Goal: Task Accomplishment & Management: Use online tool/utility

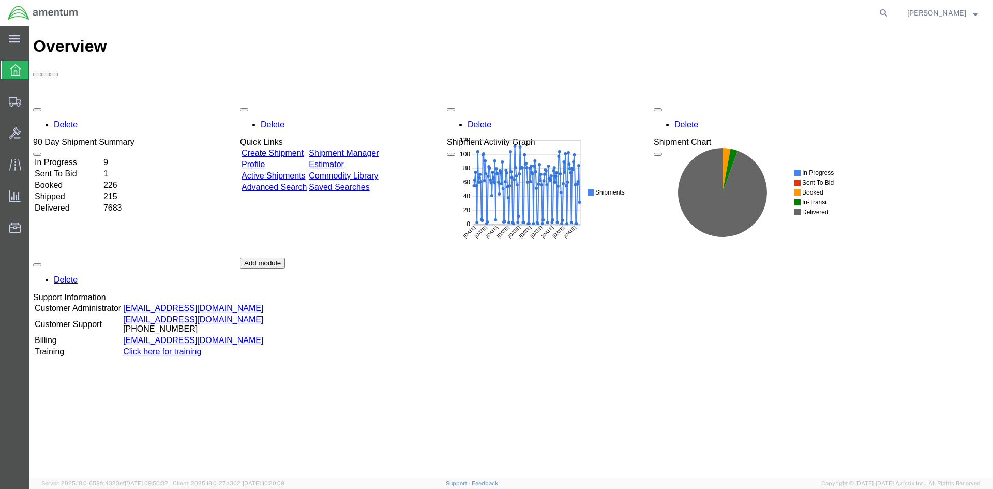
click at [373, 102] on div "Delete 90 Day Shipment Summary In Progress 9 Sent To Bid 1 Booked 226 Shipped 2…" at bounding box center [511, 257] width 956 height 310
click at [374, 148] on link "Shipment Manager" at bounding box center [344, 152] width 70 height 9
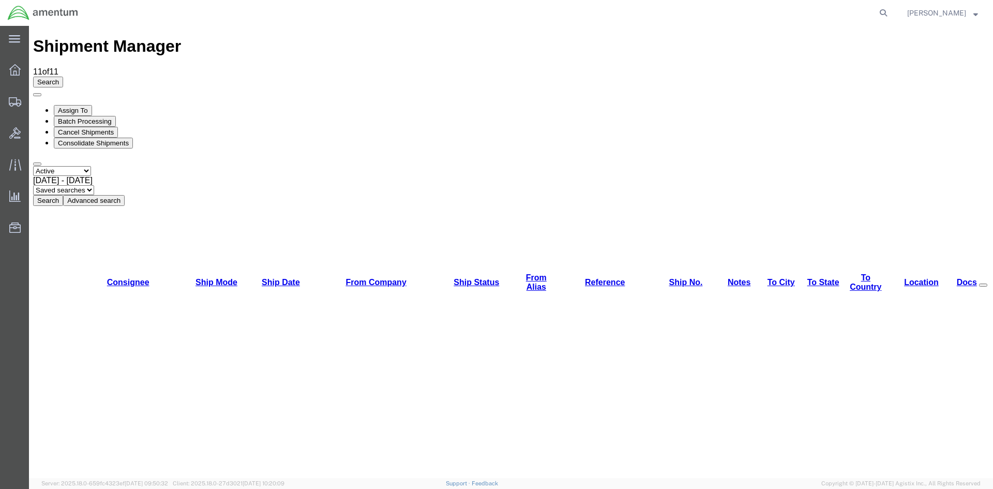
click at [63, 195] on button "Search" at bounding box center [48, 200] width 30 height 11
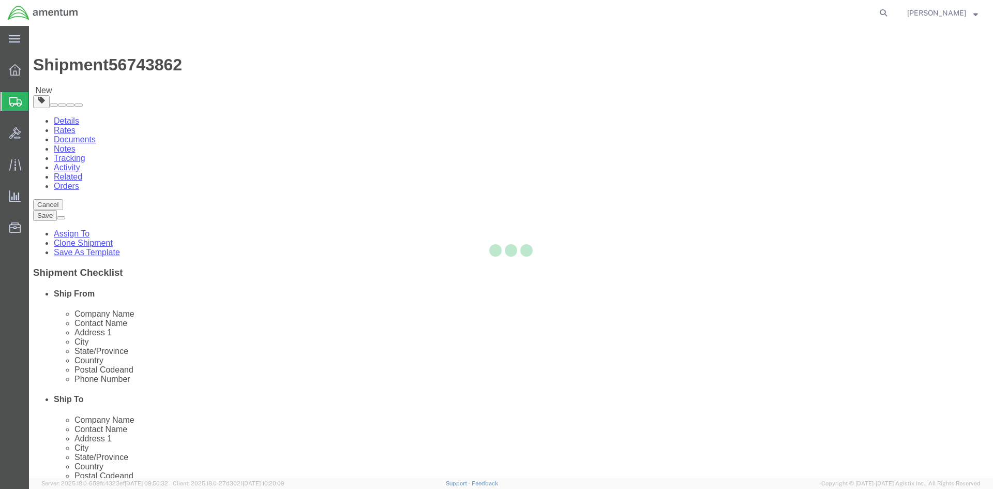
select select "42668"
select select "42748"
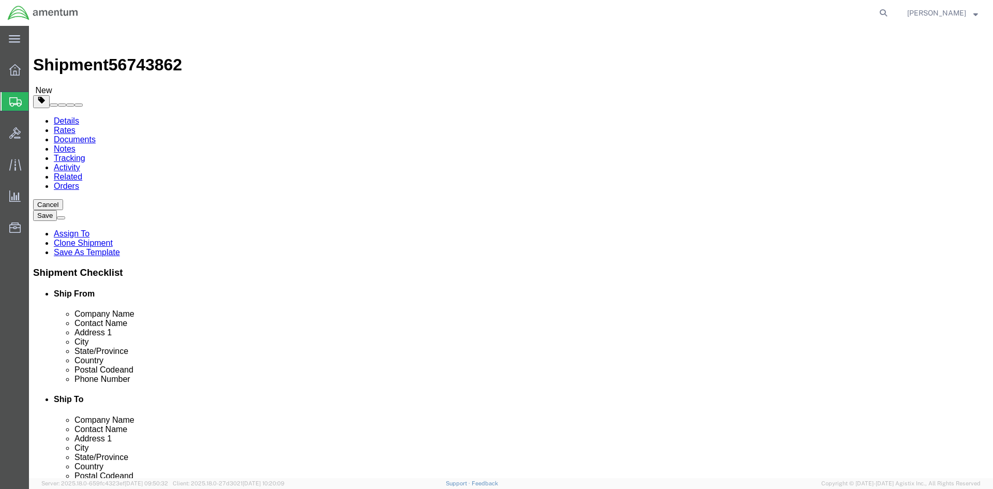
click button "Rate Shipment"
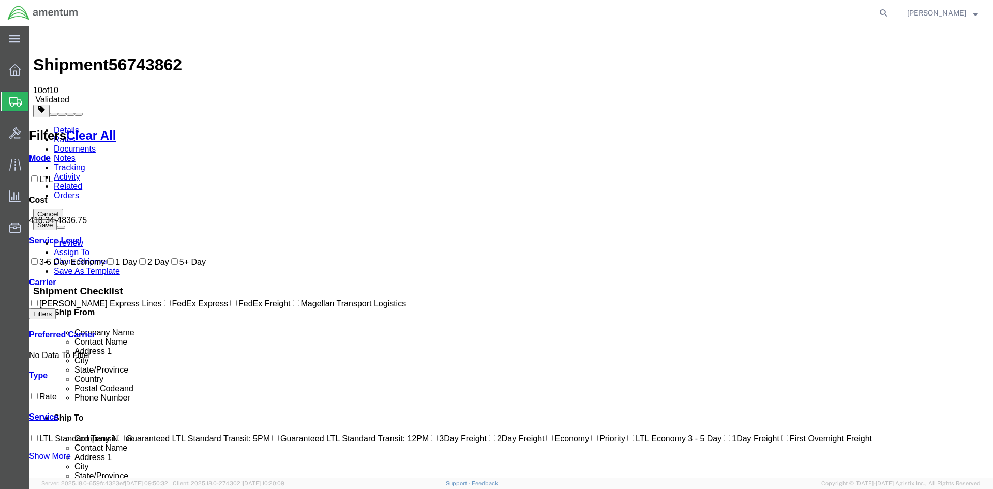
click at [67, 126] on link "Details" at bounding box center [66, 130] width 25 height 9
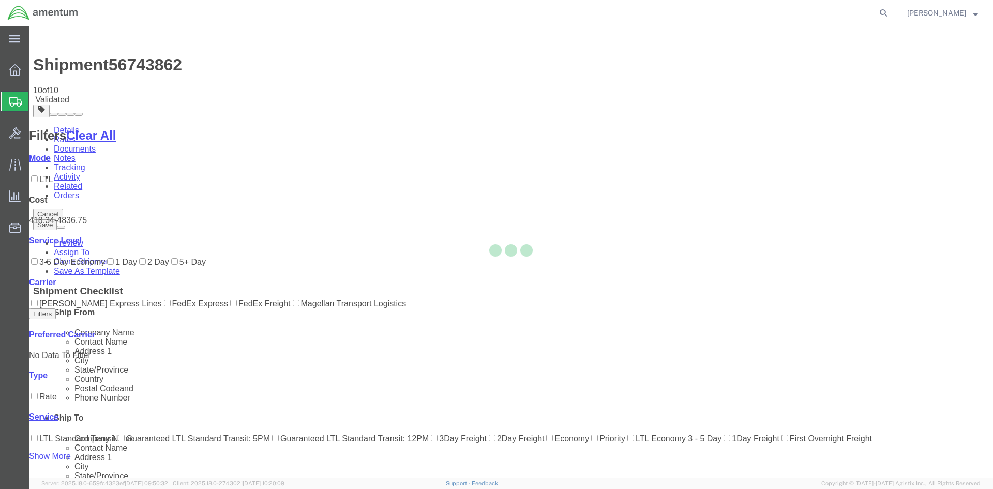
select select "42668"
select select "42748"
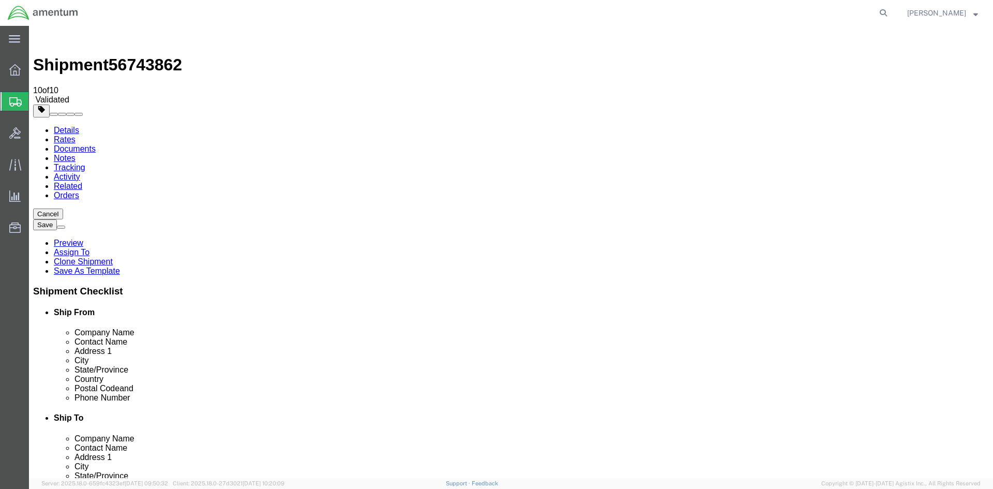
click link "Package Information"
drag, startPoint x: 169, startPoint y: 239, endPoint x: 142, endPoint y: 239, distance: 27.4
click input "725.00"
type input "7.0"
click button "Rate Shipment"
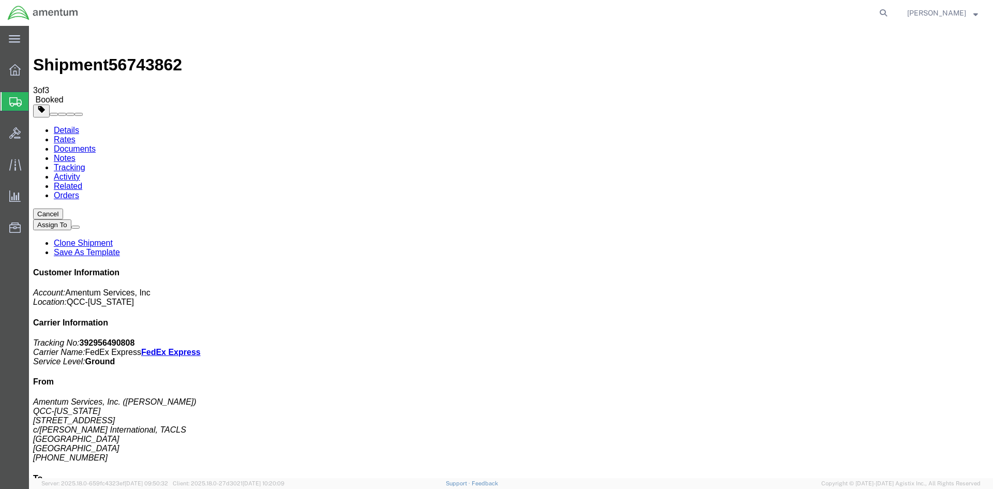
drag, startPoint x: 368, startPoint y: 183, endPoint x: 403, endPoint y: 185, distance: 35.2
copy td "392956490808"
drag, startPoint x: 434, startPoint y: 181, endPoint x: 31, endPoint y: 250, distance: 409.0
